Goal: Information Seeking & Learning: Learn about a topic

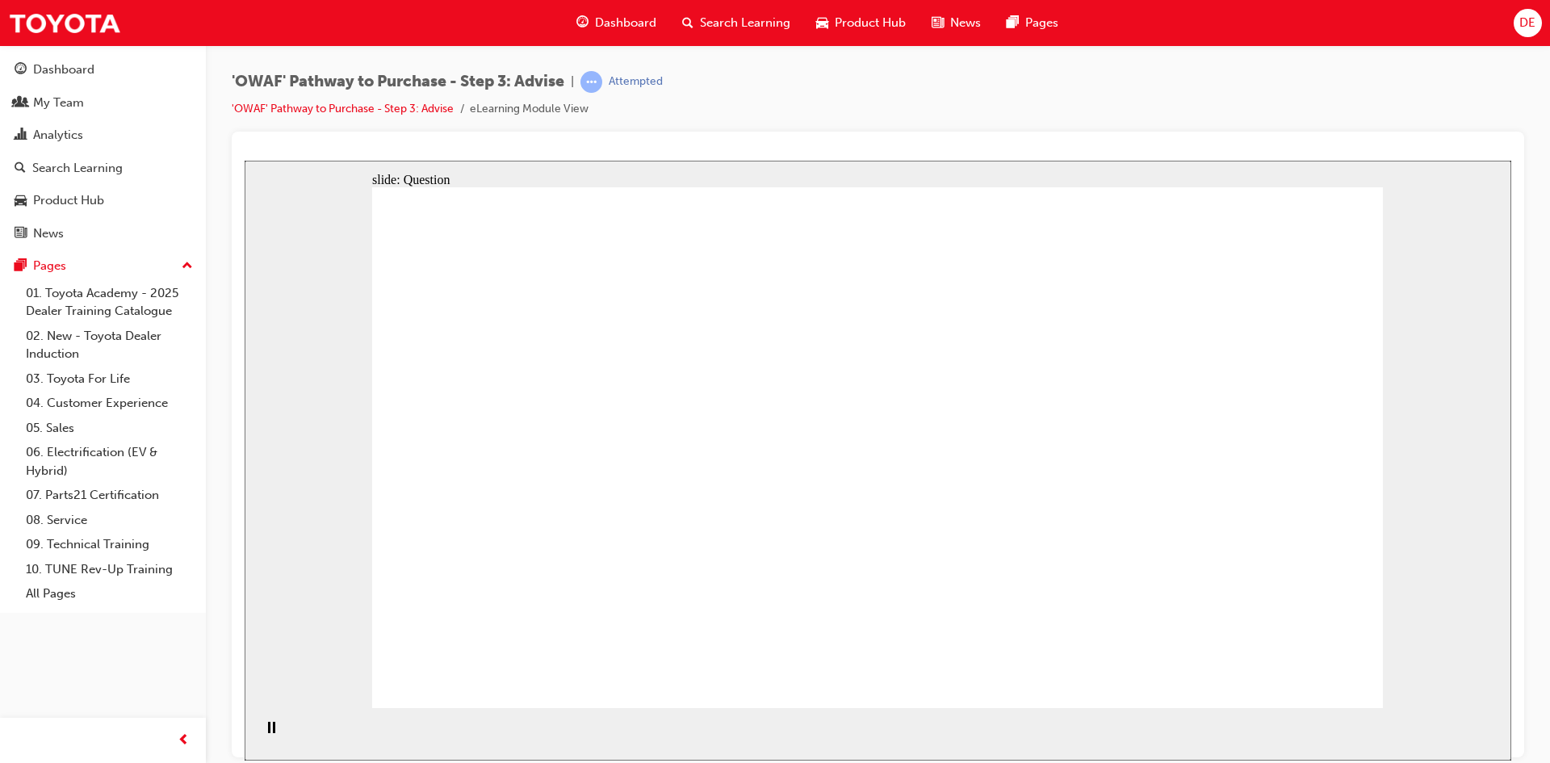
drag, startPoint x: 1282, startPoint y: 378, endPoint x: 778, endPoint y: 573, distance: 540.9
drag, startPoint x: 779, startPoint y: 390, endPoint x: 974, endPoint y: 579, distance: 272.2
drag, startPoint x: 992, startPoint y: 397, endPoint x: 579, endPoint y: 587, distance: 453.9
drag, startPoint x: 508, startPoint y: 408, endPoint x: 1067, endPoint y: 586, distance: 586.8
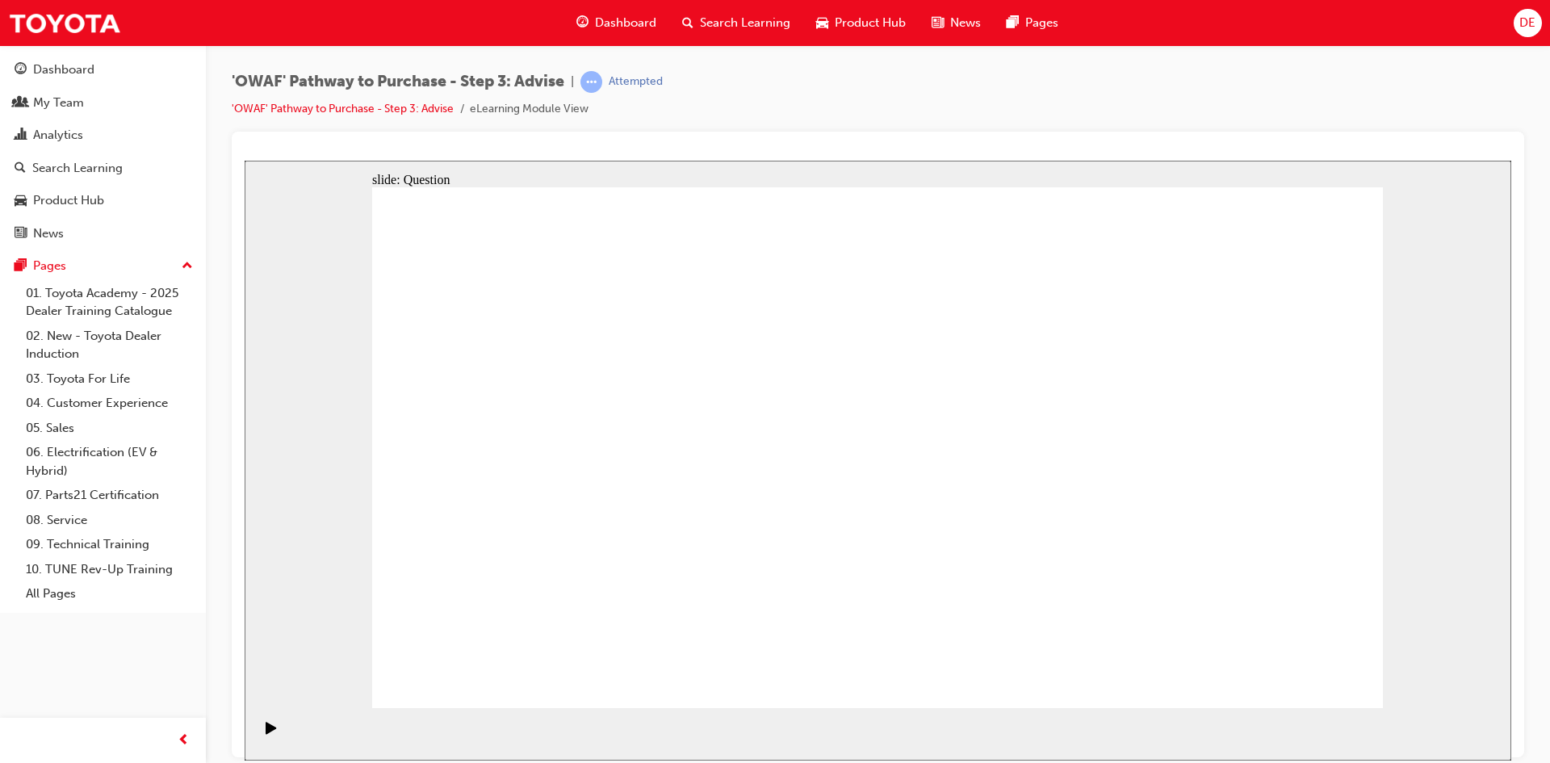
drag, startPoint x: 571, startPoint y: 405, endPoint x: 878, endPoint y: 623, distance: 376.9
drag, startPoint x: 784, startPoint y: 431, endPoint x: 496, endPoint y: 576, distance: 322.0
drag, startPoint x: 743, startPoint y: 431, endPoint x: 1259, endPoint y: 585, distance: 539.0
drag, startPoint x: 1073, startPoint y: 400, endPoint x: 669, endPoint y: 588, distance: 445.9
drag, startPoint x: 1175, startPoint y: 491, endPoint x: 1188, endPoint y: 575, distance: 84.9
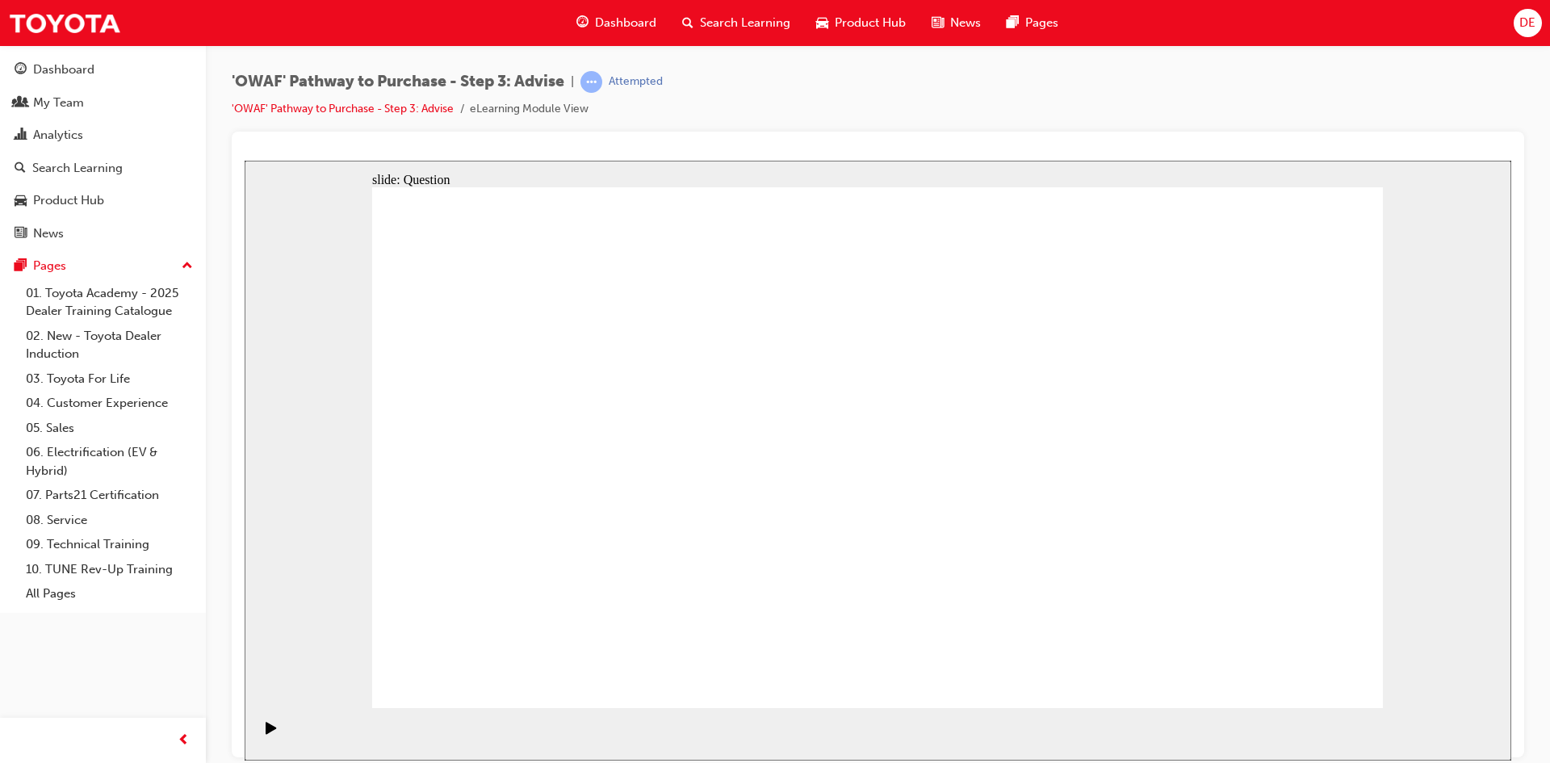
drag, startPoint x: 1077, startPoint y: 585, endPoint x: 679, endPoint y: 595, distance: 398.0
drag, startPoint x: 1102, startPoint y: 437, endPoint x: 1103, endPoint y: 594, distance: 156.6
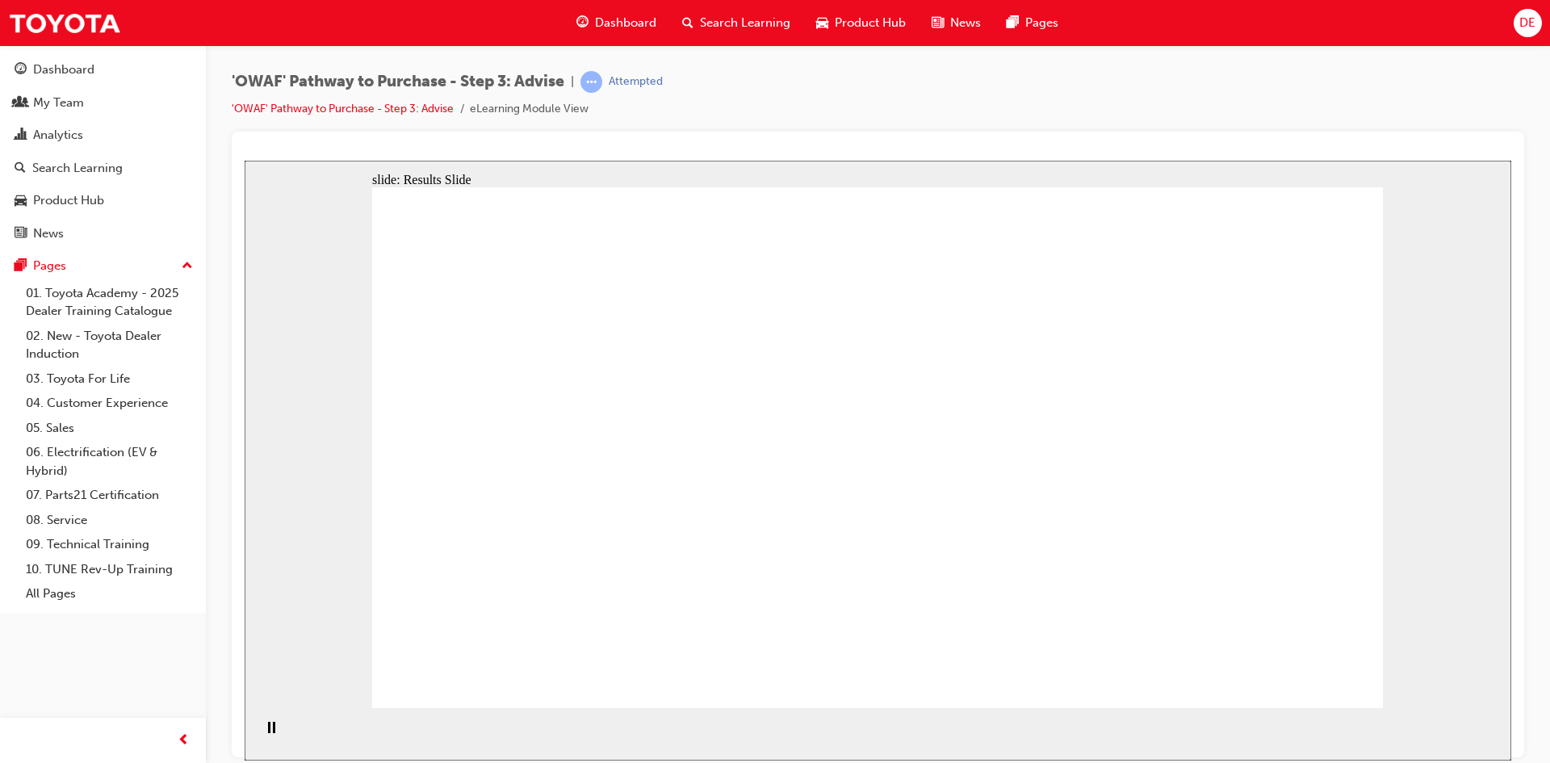
drag, startPoint x: 872, startPoint y: 612, endPoint x: 581, endPoint y: 408, distance: 355.8
drag, startPoint x: 617, startPoint y: 592, endPoint x: 628, endPoint y: 474, distance: 119.1
drag, startPoint x: 1234, startPoint y: 616, endPoint x: 629, endPoint y: 538, distance: 610.2
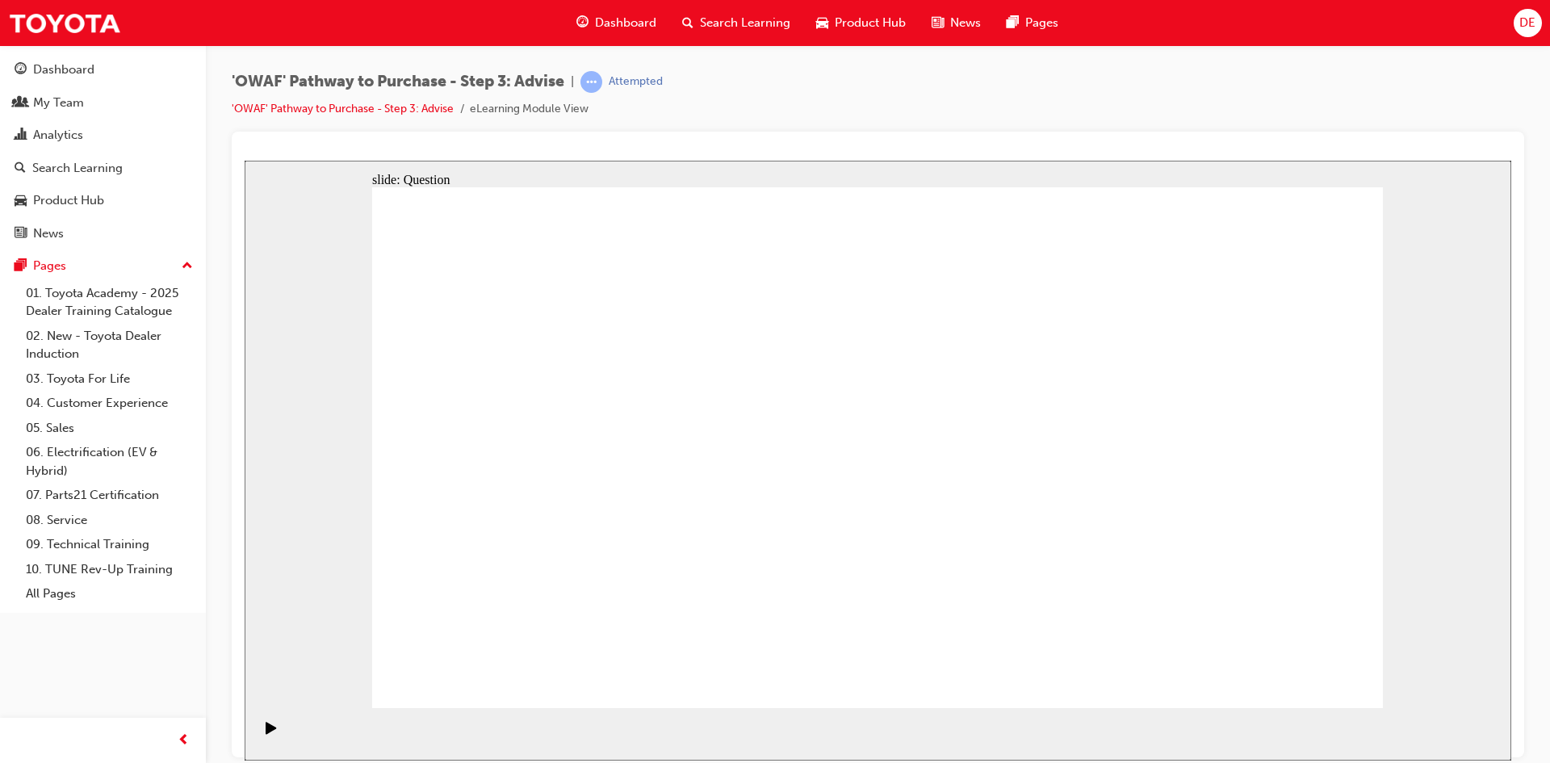
drag, startPoint x: 583, startPoint y: 391, endPoint x: 573, endPoint y: 529, distance: 138.3
drag, startPoint x: 889, startPoint y: 563, endPoint x: 570, endPoint y: 387, distance: 363.7
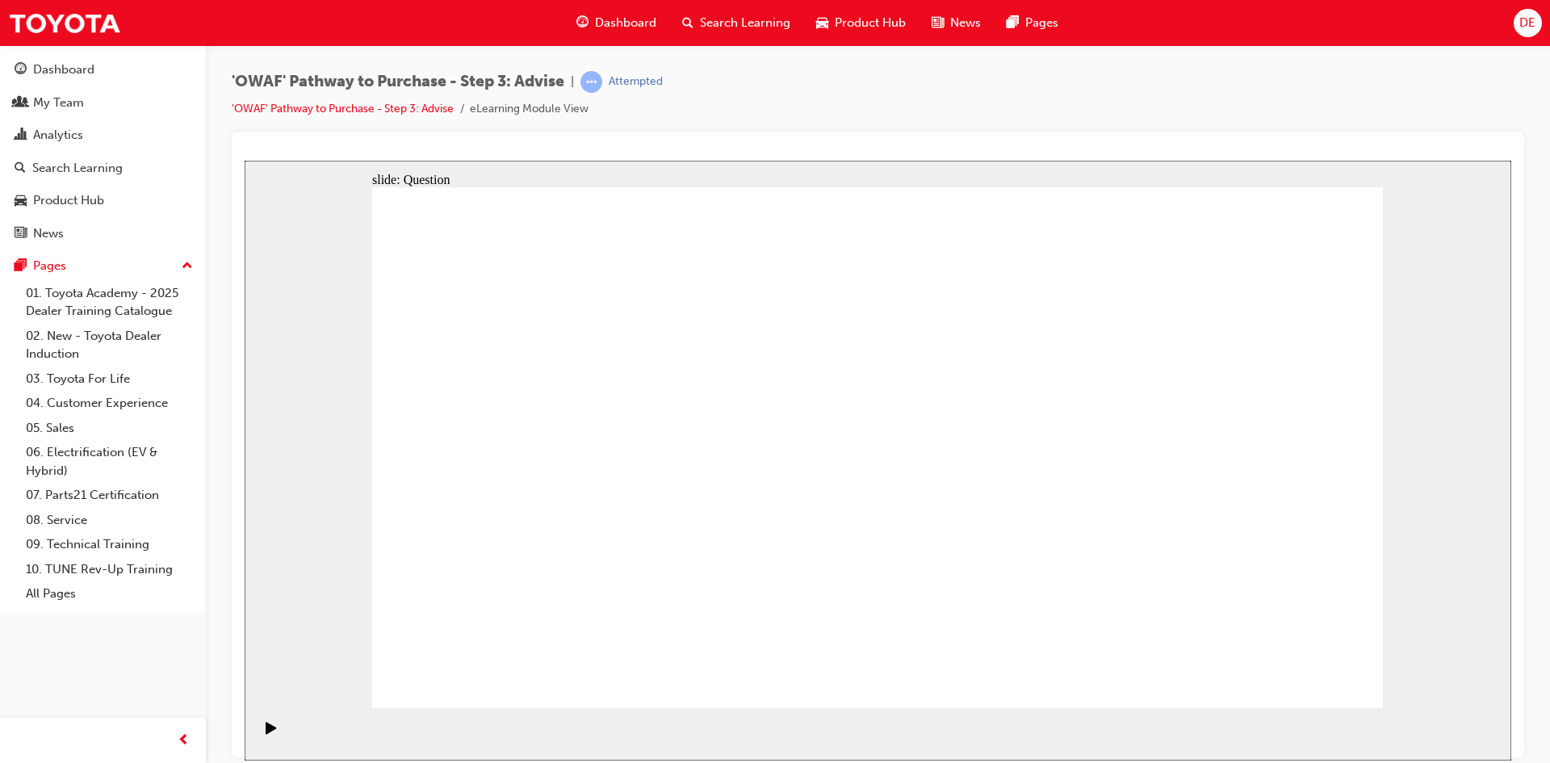
drag, startPoint x: 719, startPoint y: 617, endPoint x: 799, endPoint y: 421, distance: 211.0
drag, startPoint x: 899, startPoint y: 613, endPoint x: 625, endPoint y: 461, distance: 312.9
drag, startPoint x: 1048, startPoint y: 479, endPoint x: 1029, endPoint y: 442, distance: 41.2
drag, startPoint x: 1160, startPoint y: 542, endPoint x: 837, endPoint y: 549, distance: 322.9
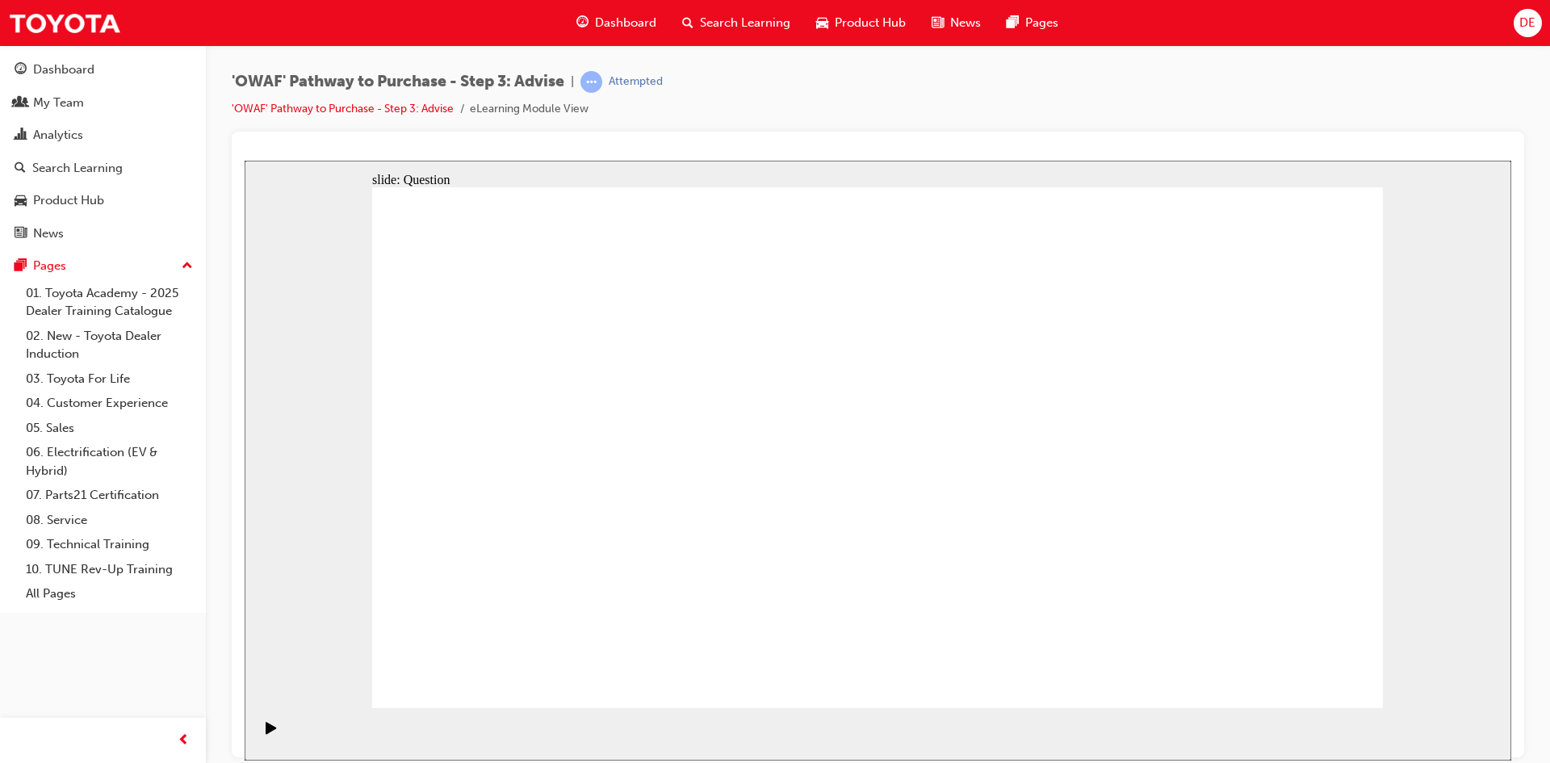
drag, startPoint x: 1244, startPoint y: 521, endPoint x: 614, endPoint y: 526, distance: 629.5
drag, startPoint x: 1249, startPoint y: 510, endPoint x: 914, endPoint y: 529, distance: 334.6
drag, startPoint x: 1224, startPoint y: 512, endPoint x: 926, endPoint y: 506, distance: 298.7
drag, startPoint x: 1166, startPoint y: 501, endPoint x: 867, endPoint y: 497, distance: 299.4
drag, startPoint x: 1191, startPoint y: 500, endPoint x: 569, endPoint y: 504, distance: 622.3
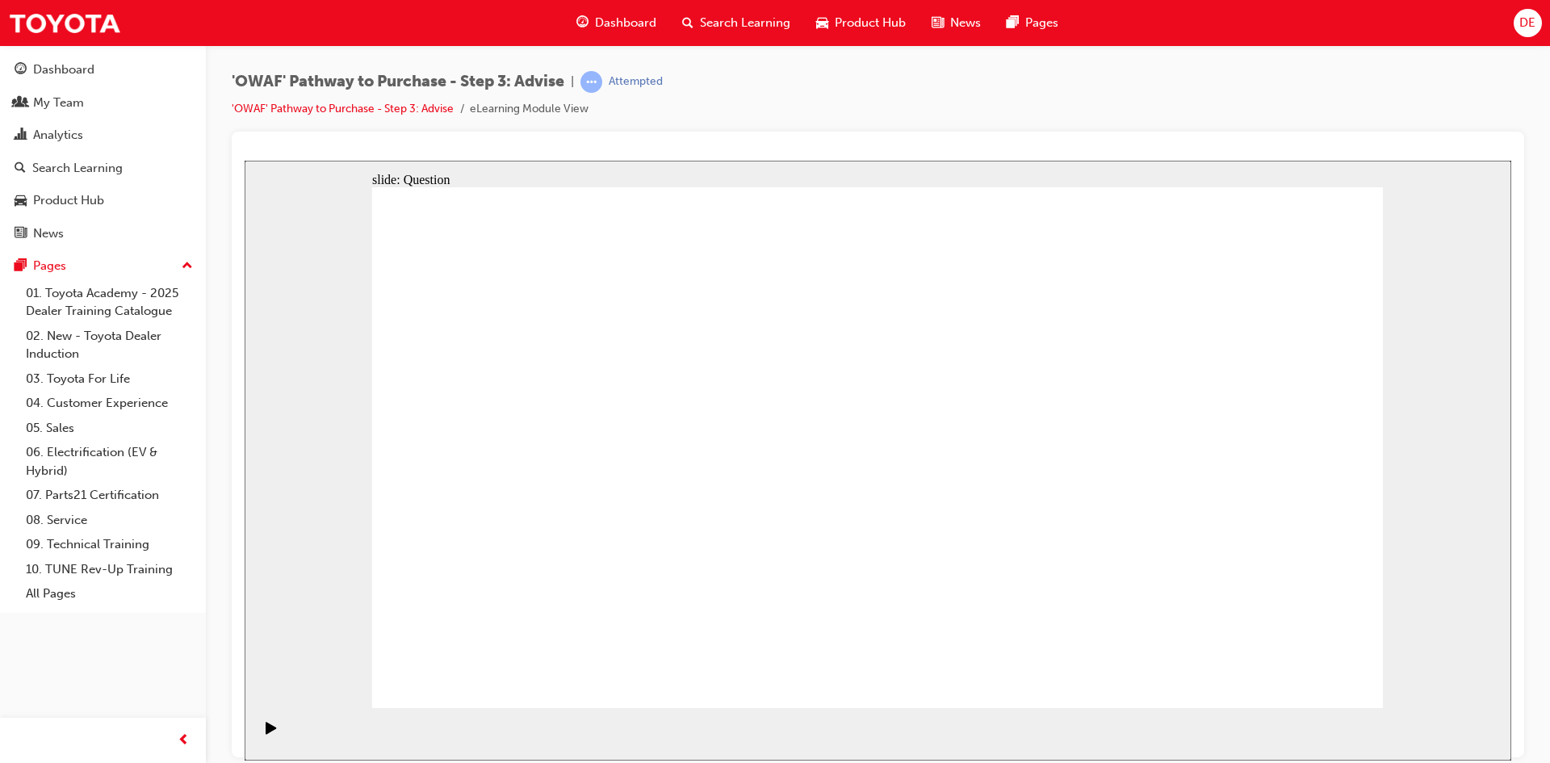
drag, startPoint x: 1242, startPoint y: 509, endPoint x: 623, endPoint y: 513, distance: 619.0
drag, startPoint x: 1219, startPoint y: 498, endPoint x: 639, endPoint y: 496, distance: 579.5
drag, startPoint x: 540, startPoint y: 395, endPoint x: 1026, endPoint y: 366, distance: 486.7
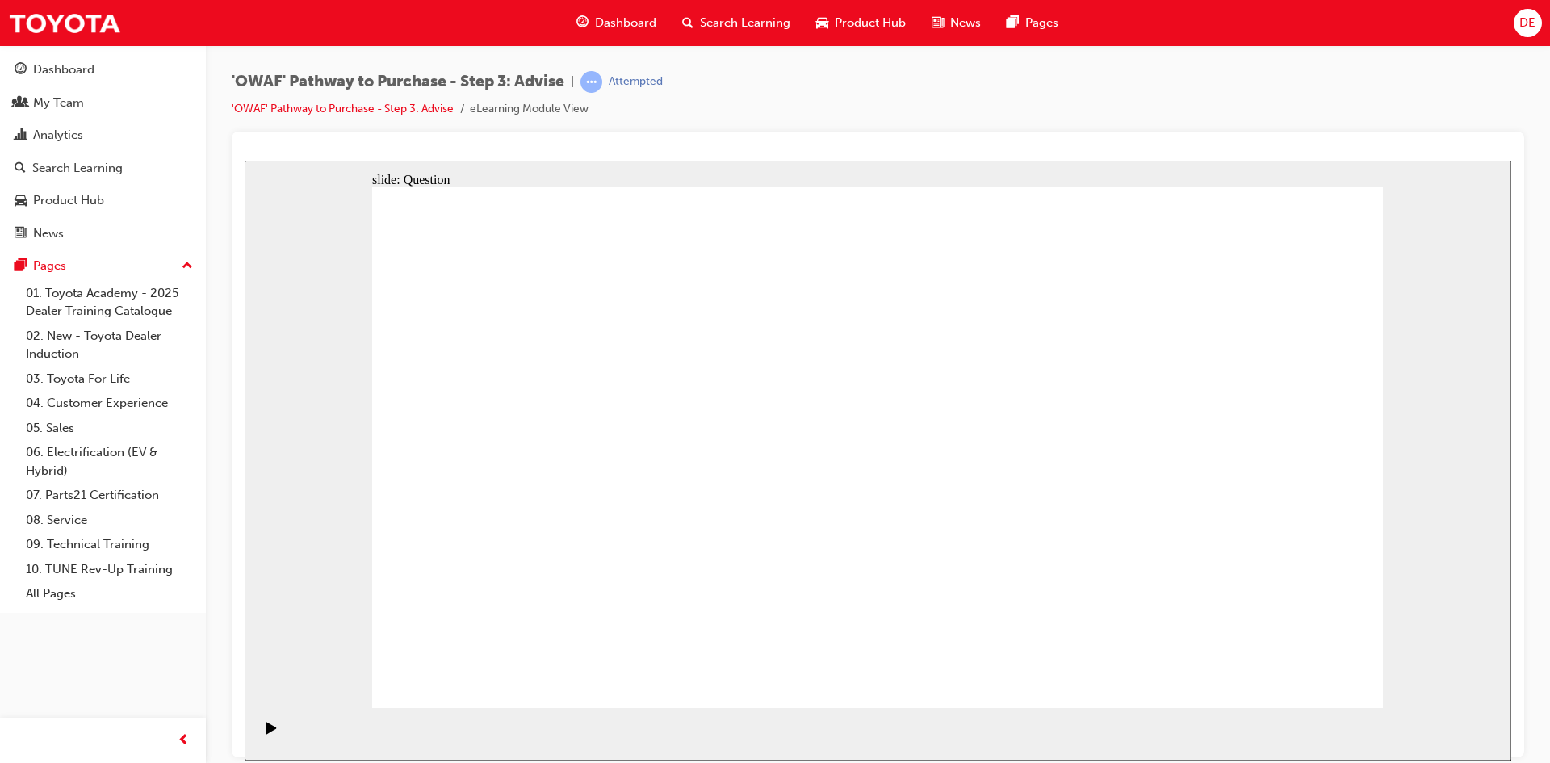
drag, startPoint x: 508, startPoint y: 464, endPoint x: 885, endPoint y: 463, distance: 377.7
drag, startPoint x: 677, startPoint y: 560, endPoint x: 956, endPoint y: 531, distance: 280.0
drag, startPoint x: 518, startPoint y: 564, endPoint x: 908, endPoint y: 533, distance: 391.1
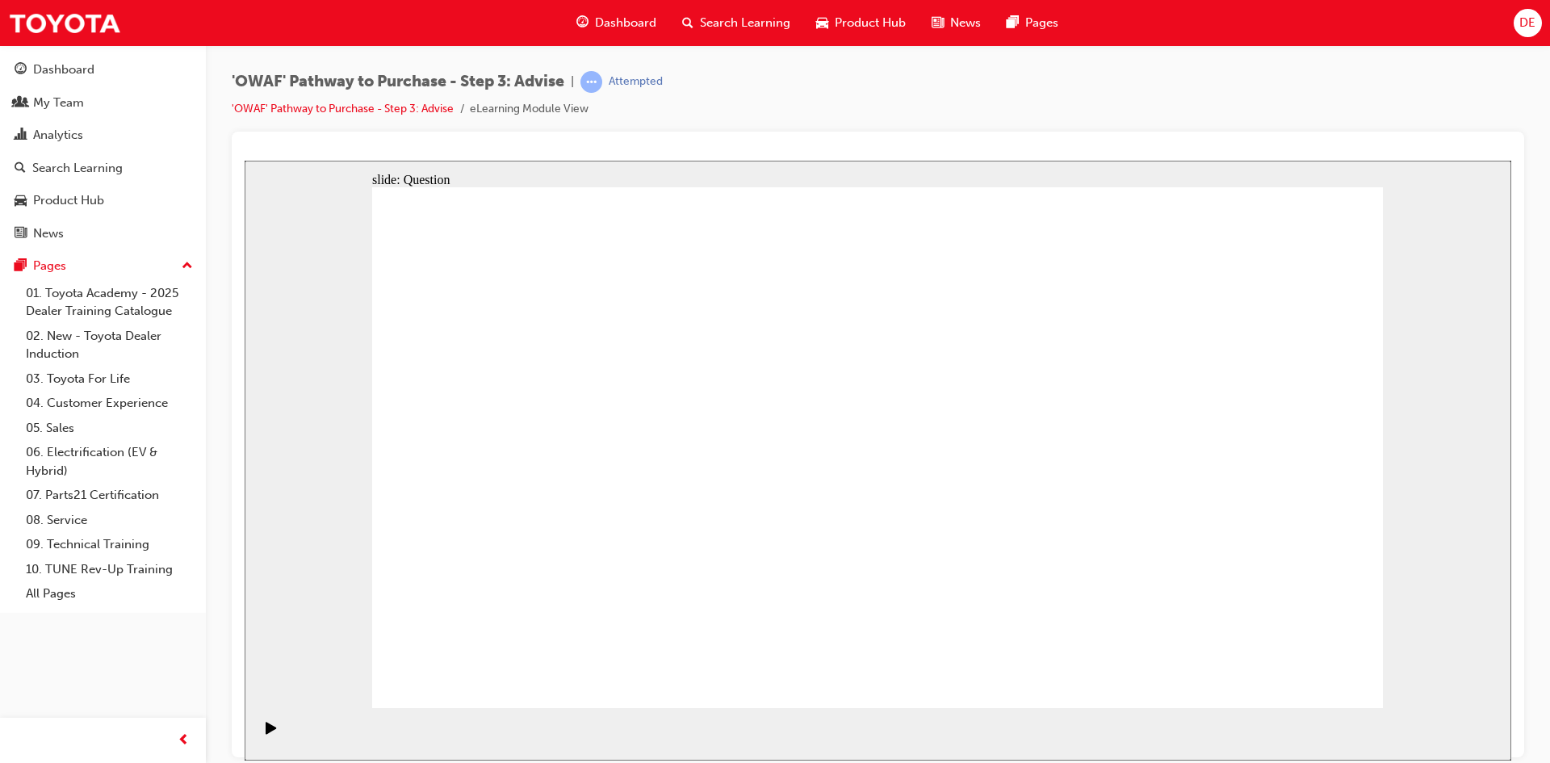
drag, startPoint x: 676, startPoint y: 471, endPoint x: 1170, endPoint y: 495, distance: 494.5
drag, startPoint x: 969, startPoint y: 389, endPoint x: 572, endPoint y: 592, distance: 445.8
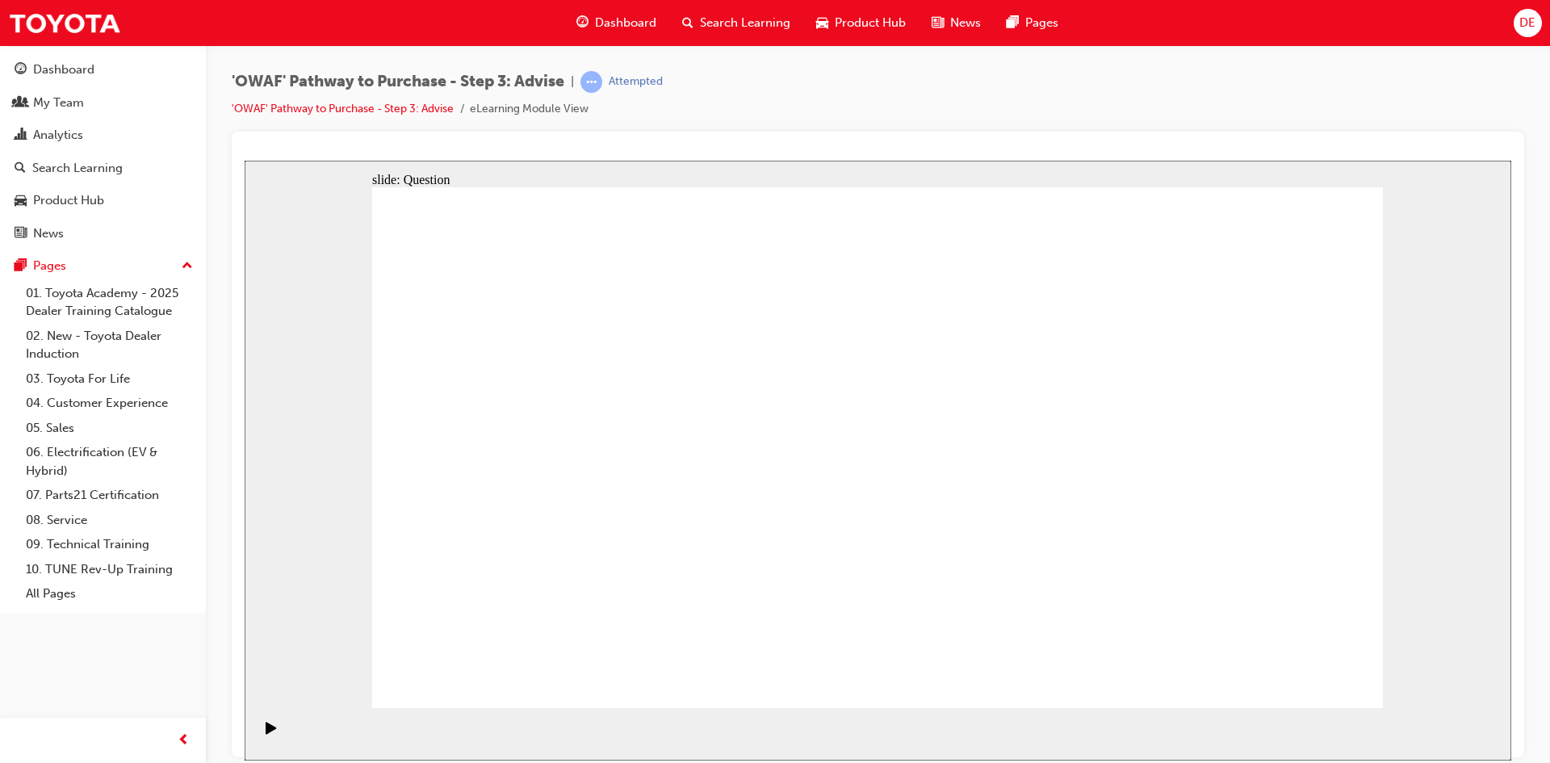
drag, startPoint x: 1085, startPoint y: 379, endPoint x: 500, endPoint y: 578, distance: 618.1
drag, startPoint x: 1257, startPoint y: 418, endPoint x: 796, endPoint y: 598, distance: 495.5
drag, startPoint x: 701, startPoint y: 456, endPoint x: 684, endPoint y: 437, distance: 25.7
drag, startPoint x: 671, startPoint y: 479, endPoint x: 679, endPoint y: 590, distance: 111.7
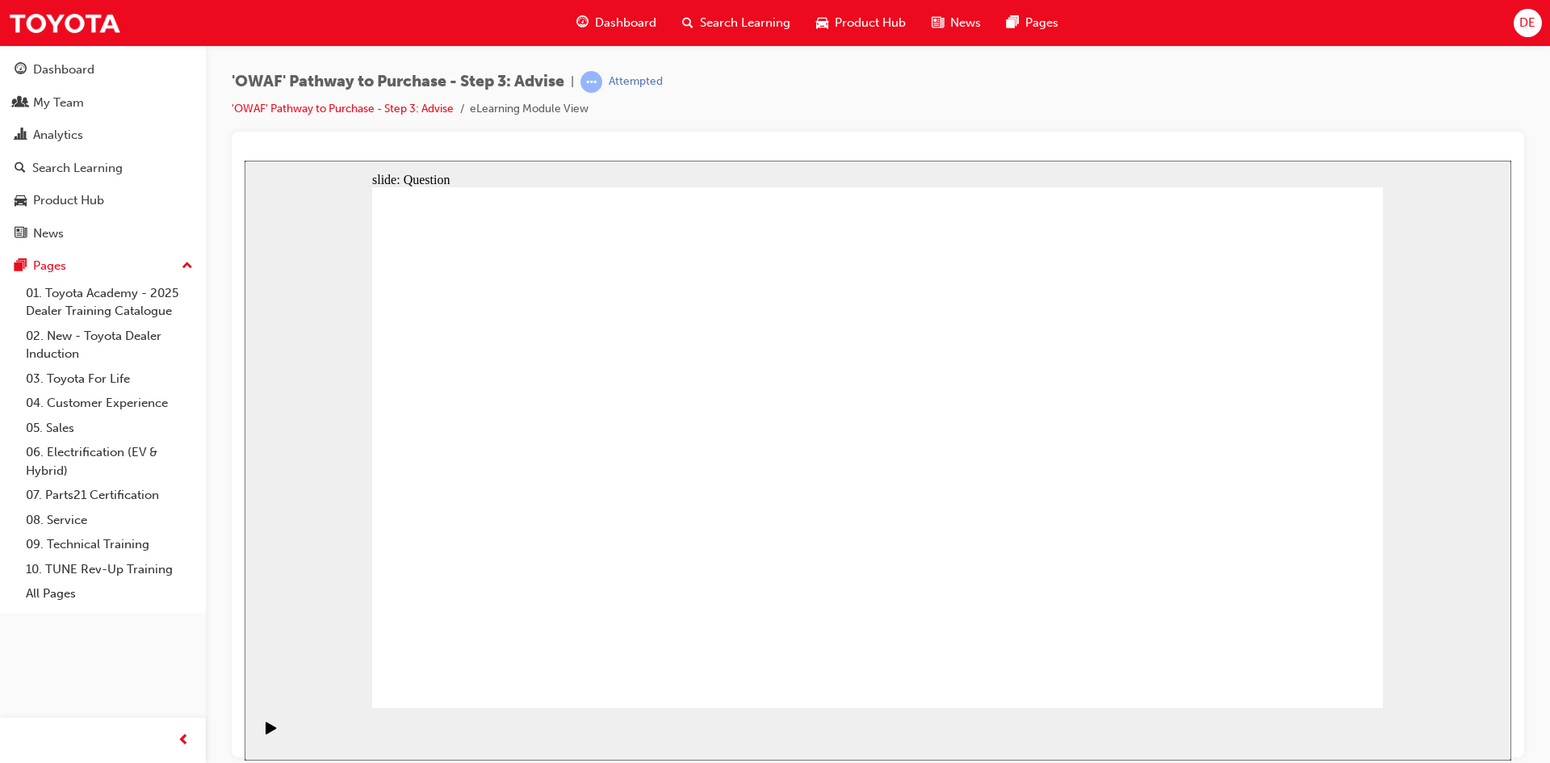
drag, startPoint x: 569, startPoint y: 362, endPoint x: 860, endPoint y: 556, distance: 349.2
drag, startPoint x: 761, startPoint y: 391, endPoint x: 943, endPoint y: 576, distance: 259.1
drag, startPoint x: 466, startPoint y: 391, endPoint x: 1270, endPoint y: 580, distance: 826.5
drag, startPoint x: 1290, startPoint y: 591, endPoint x: 1175, endPoint y: 590, distance: 114.6
drag, startPoint x: 1177, startPoint y: 399, endPoint x: 1081, endPoint y: 603, distance: 224.9
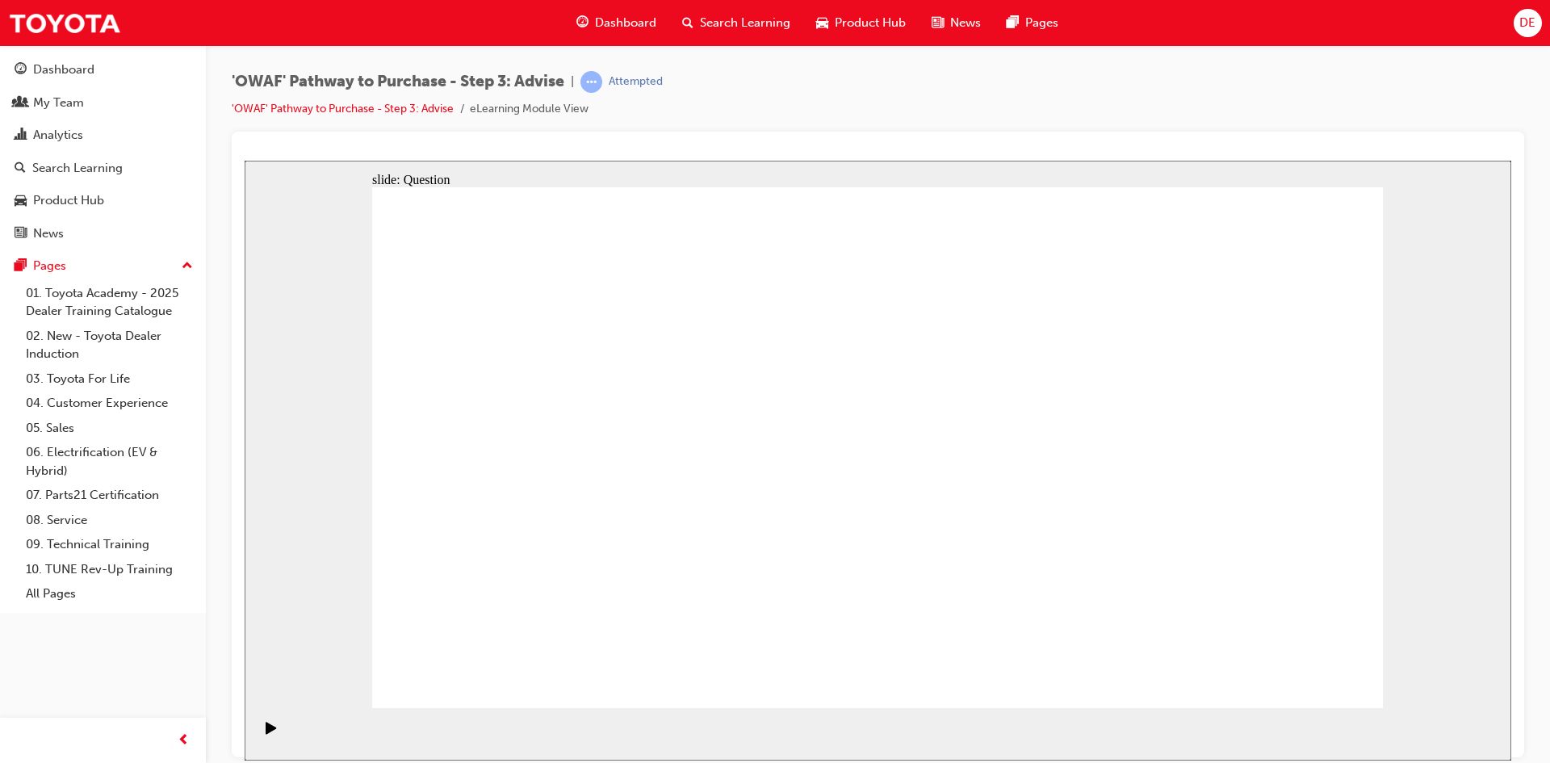
drag, startPoint x: 1178, startPoint y: 581, endPoint x: 984, endPoint y: 443, distance: 237.8
drag, startPoint x: 1012, startPoint y: 584, endPoint x: 1161, endPoint y: 585, distance: 149.3
drag, startPoint x: 889, startPoint y: 582, endPoint x: 1279, endPoint y: 581, distance: 390.6
drag, startPoint x: 885, startPoint y: 394, endPoint x: 964, endPoint y: 577, distance: 199.5
drag, startPoint x: 592, startPoint y: 506, endPoint x: 673, endPoint y: 566, distance: 101.1
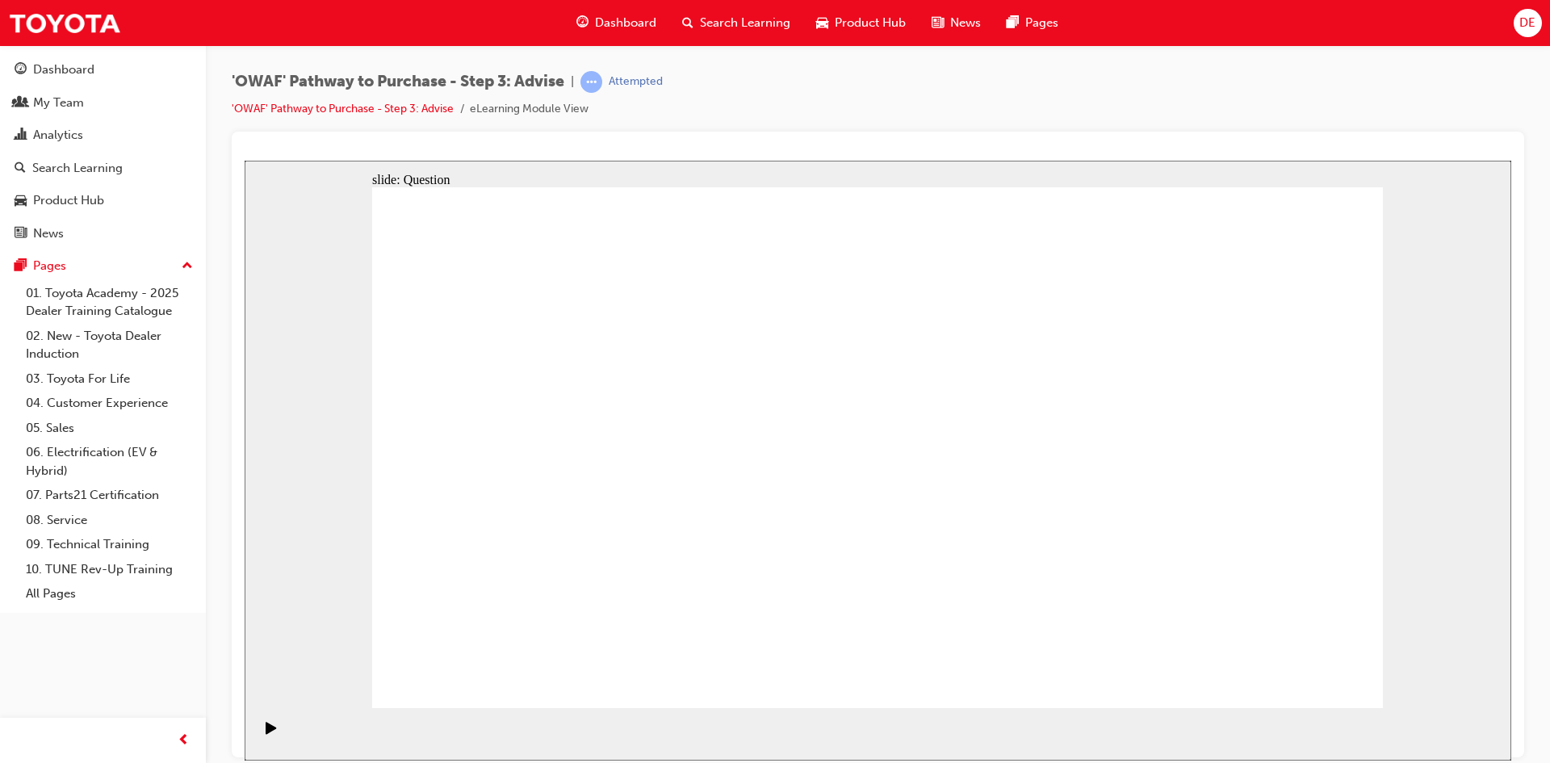
drag, startPoint x: 696, startPoint y: 606, endPoint x: 967, endPoint y: 414, distance: 331.7
drag, startPoint x: 1254, startPoint y: 596, endPoint x: 699, endPoint y: 590, distance: 555.3
drag, startPoint x: 518, startPoint y: 399, endPoint x: 1270, endPoint y: 564, distance: 769.2
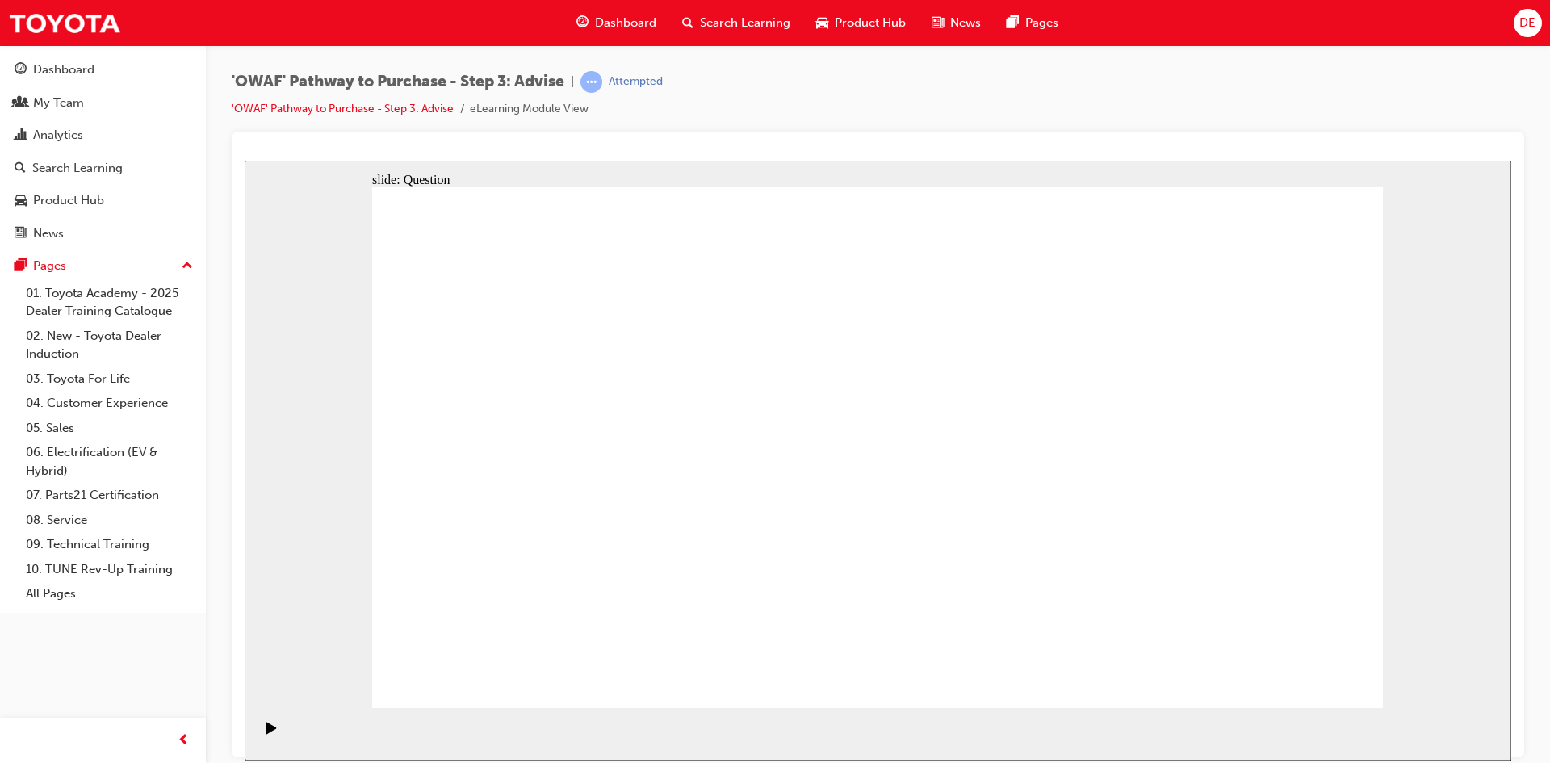
drag, startPoint x: 843, startPoint y: 588, endPoint x: 583, endPoint y: 404, distance: 318.4
drag, startPoint x: 797, startPoint y: 557, endPoint x: 583, endPoint y: 447, distance: 241.1
drag, startPoint x: 583, startPoint y: 564, endPoint x: 600, endPoint y: 546, distance: 25.7
